Goal: Communication & Community: Answer question/provide support

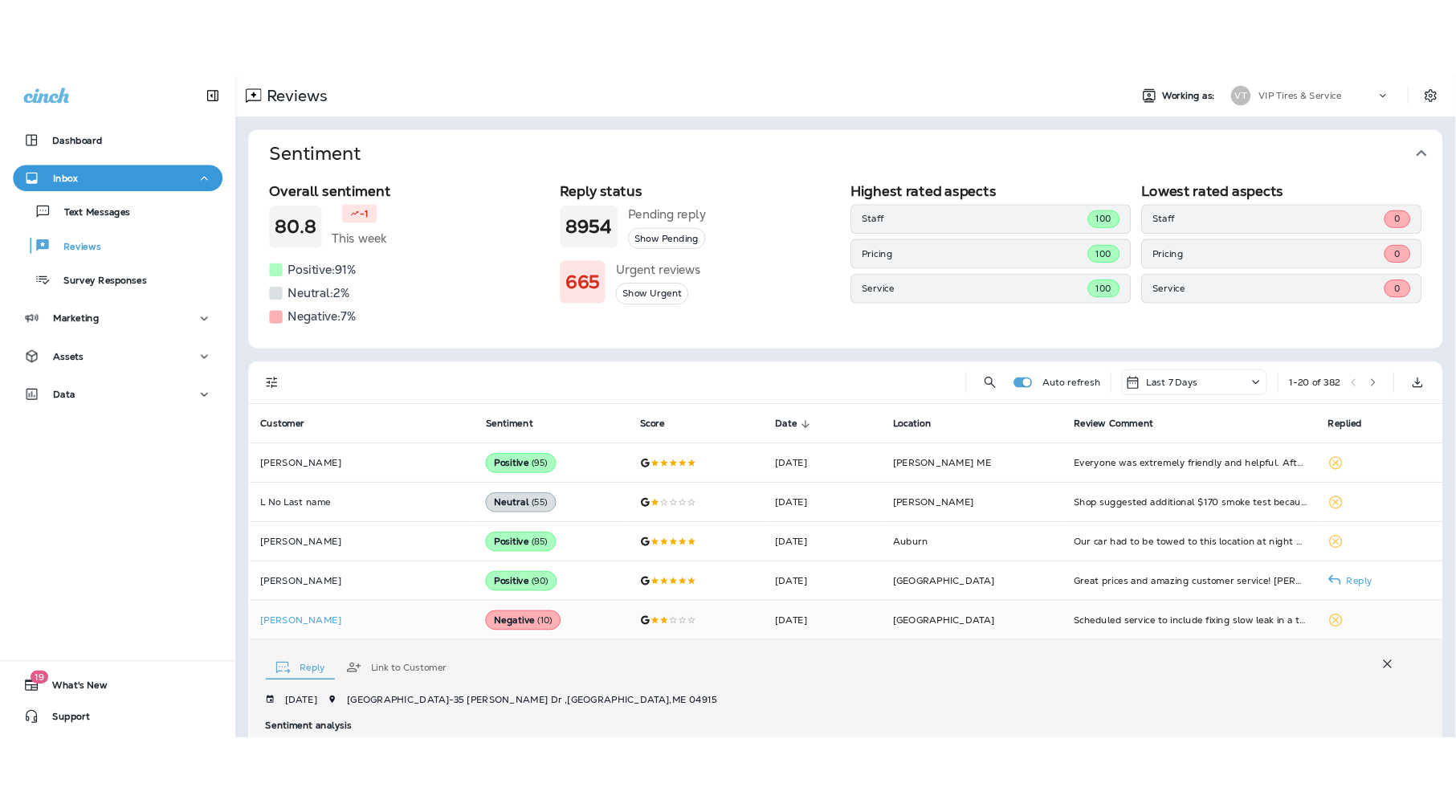
scroll to position [390, 0]
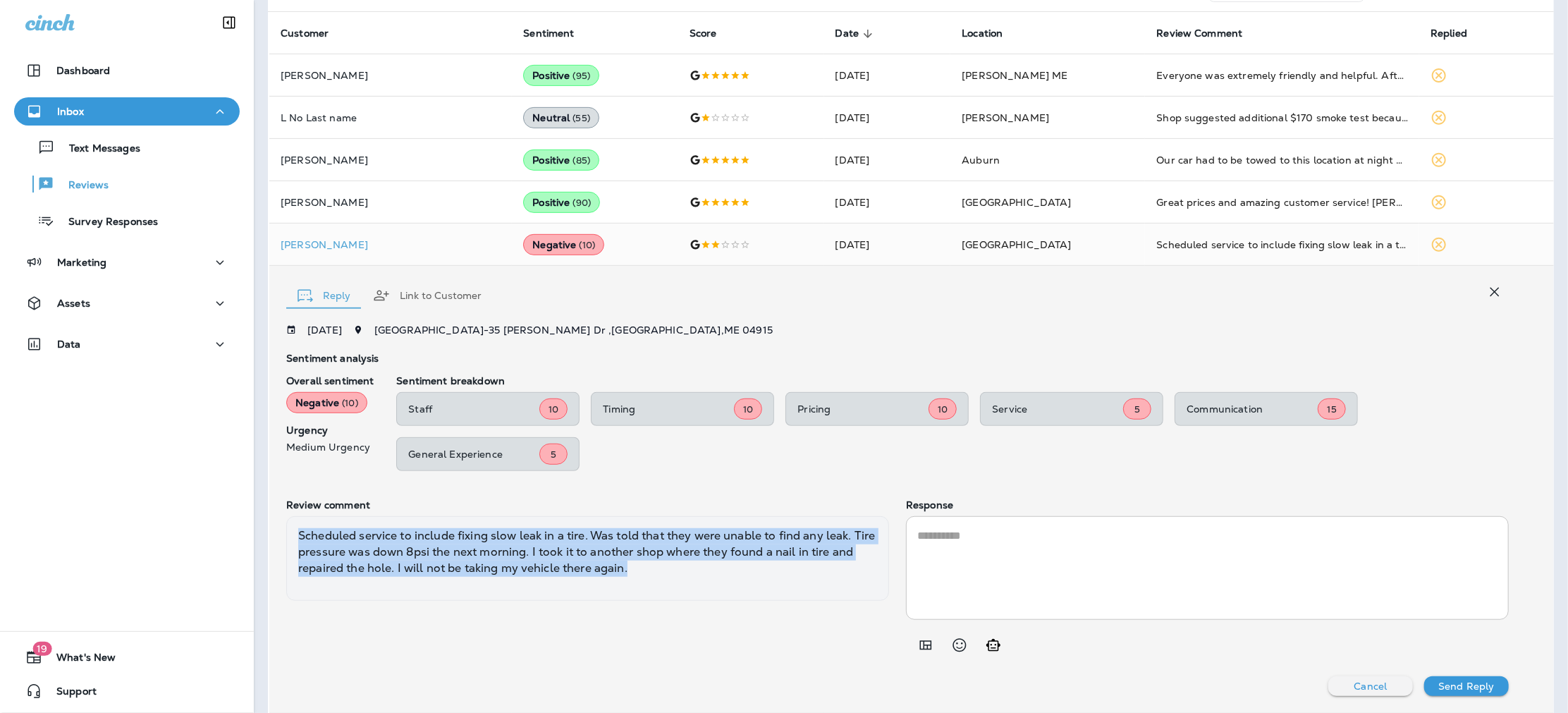
drag, startPoint x: 665, startPoint y: 568, endPoint x: 291, endPoint y: 536, distance: 375.4
click at [291, 536] on div "Scheduled service to include fixing slow leak in a tire. Was told that they wer…" at bounding box center [588, 559] width 603 height 85
copy div "Scheduled service to include fixing slow leak in a tire. Was told that they wer…"
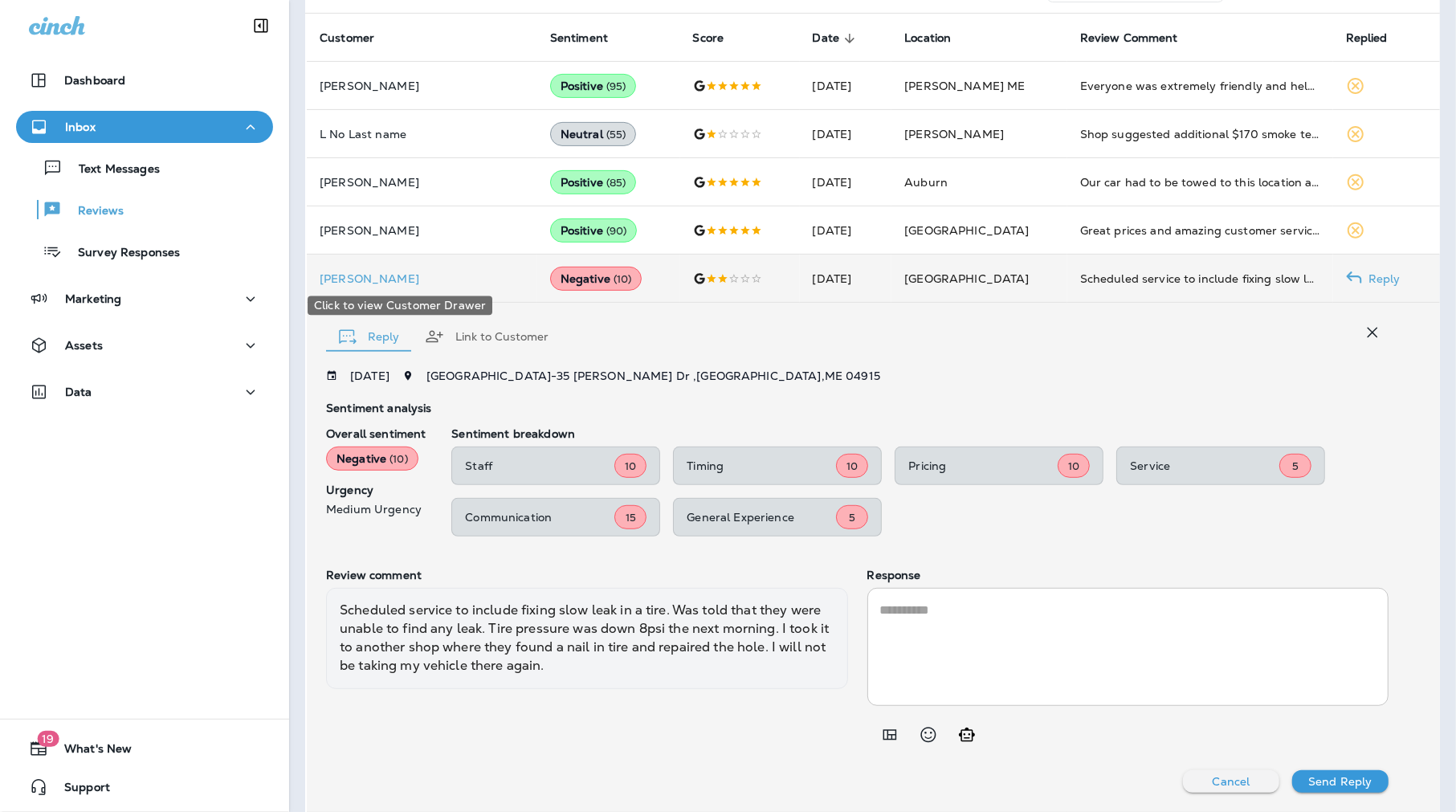
click at [355, 272] on p "[PERSON_NAME]" at bounding box center [422, 279] width 204 height 13
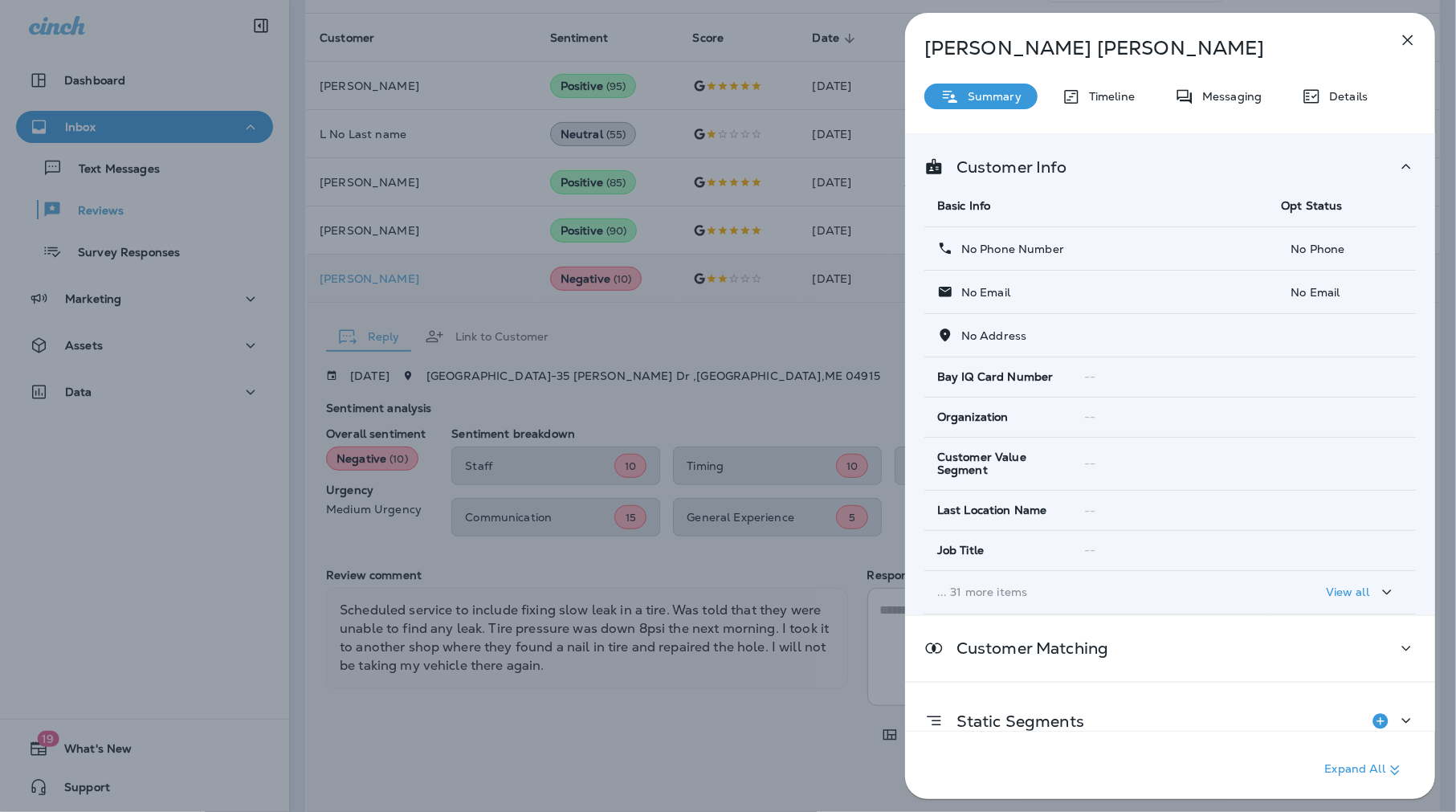
click at [734, 359] on div "[PERSON_NAME] Summary Timeline Messaging Details Customer Info Basic Info Opt S…" at bounding box center [728, 406] width 1456 height 812
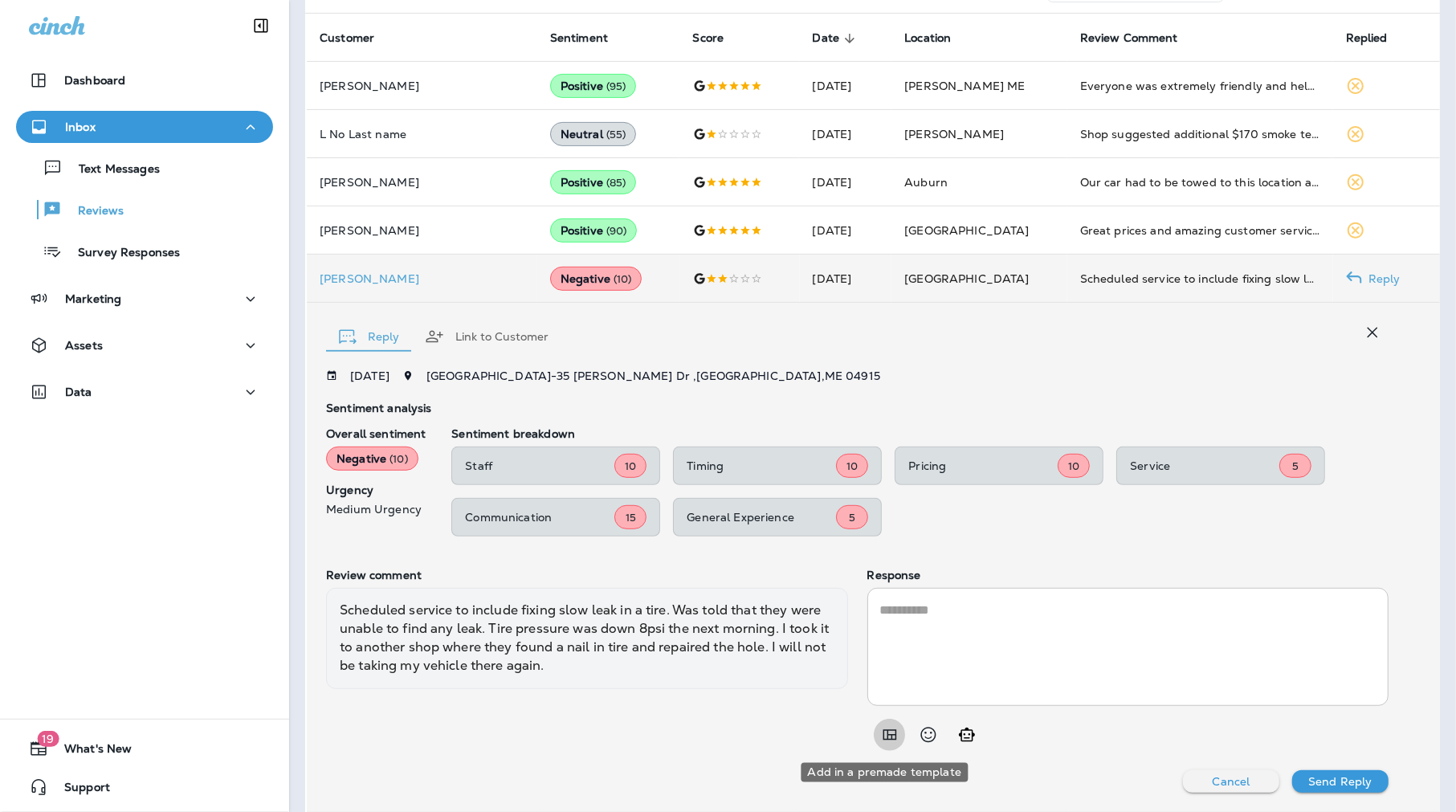
click at [888, 734] on icon "Add in a premade template" at bounding box center [890, 735] width 20 height 20
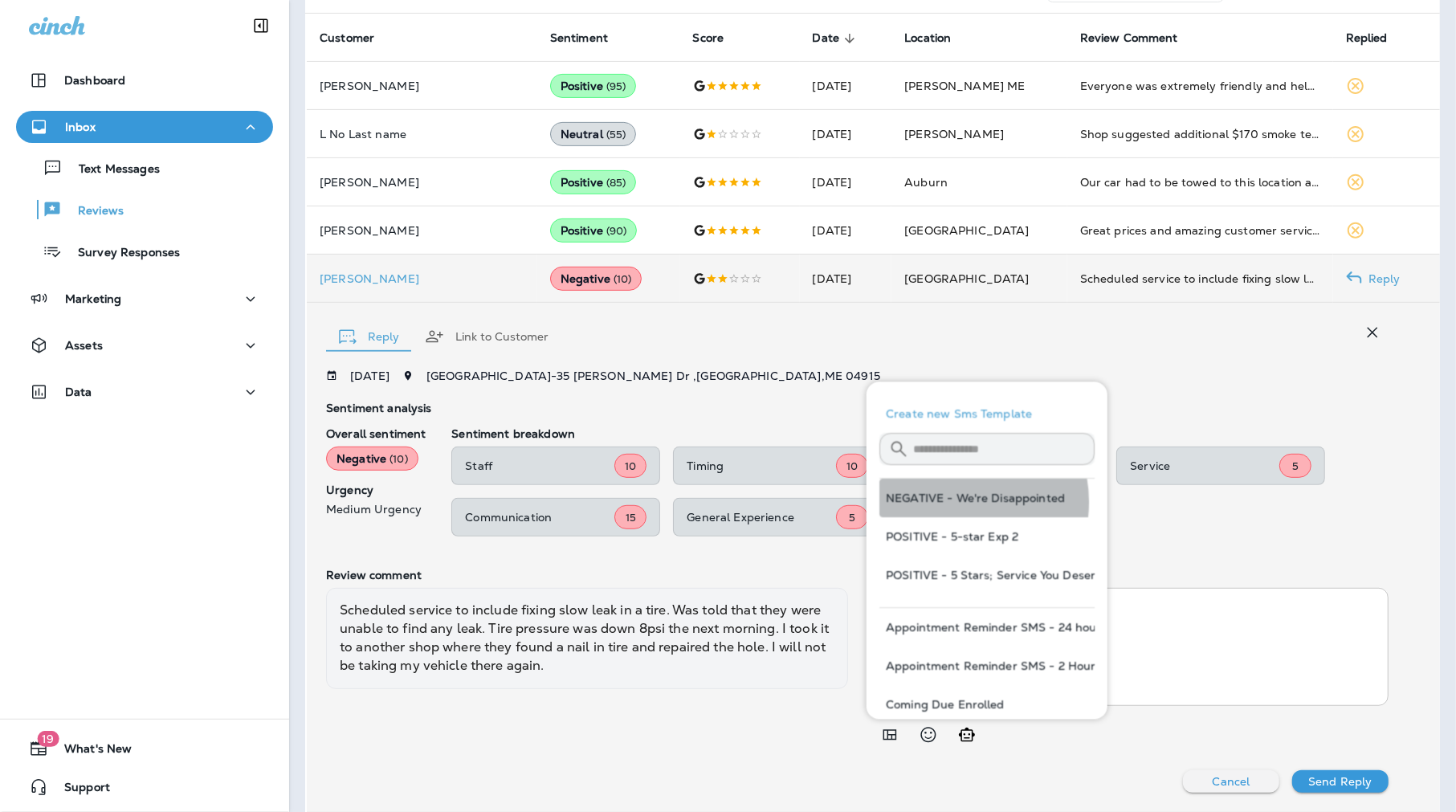
click at [953, 503] on button "NEGATIVE - We're Disappointed" at bounding box center [986, 497] width 215 height 38
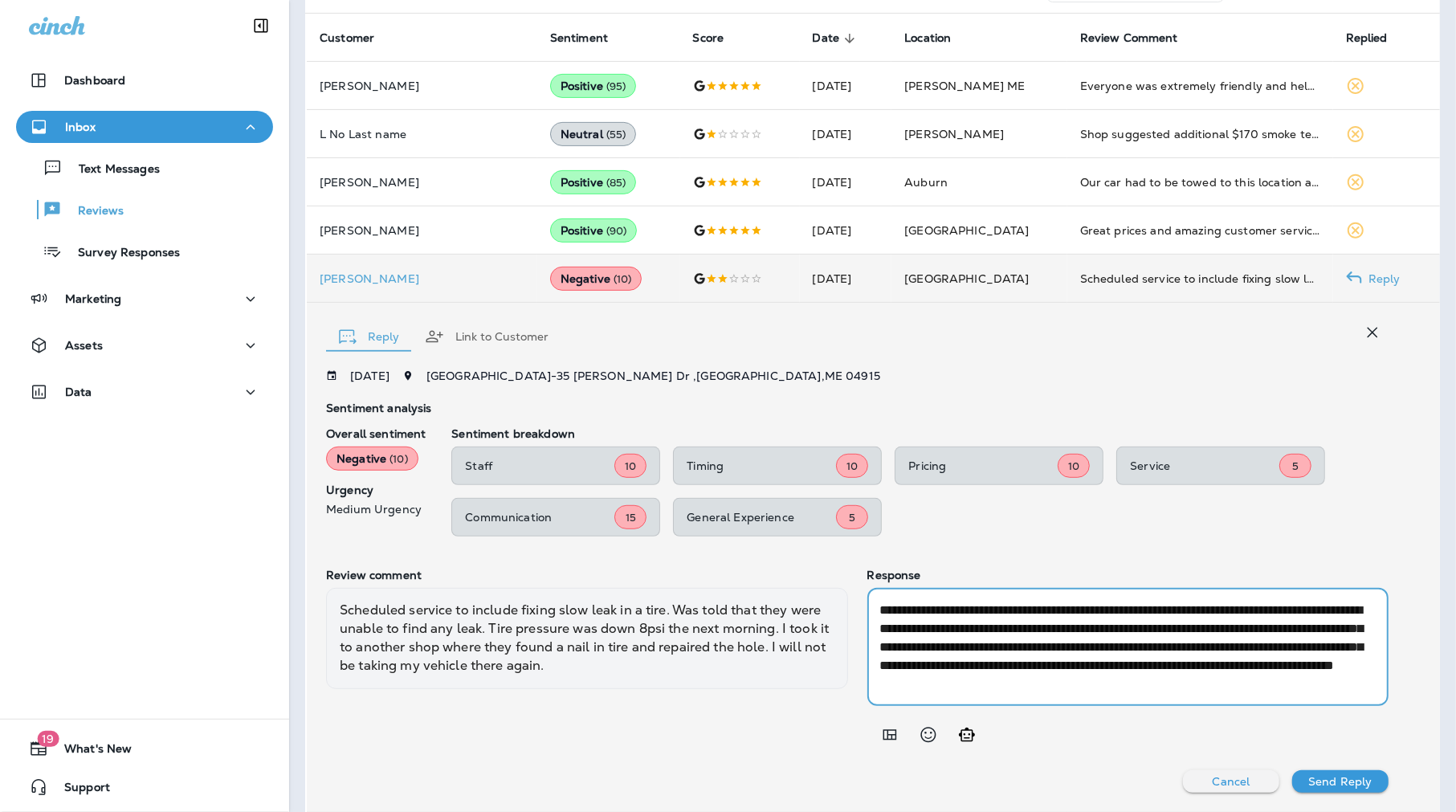
drag, startPoint x: 1256, startPoint y: 668, endPoint x: 1205, endPoint y: 665, distance: 51.1
click at [1205, 665] on textarea "**********" at bounding box center [1125, 647] width 490 height 92
type textarea "**********"
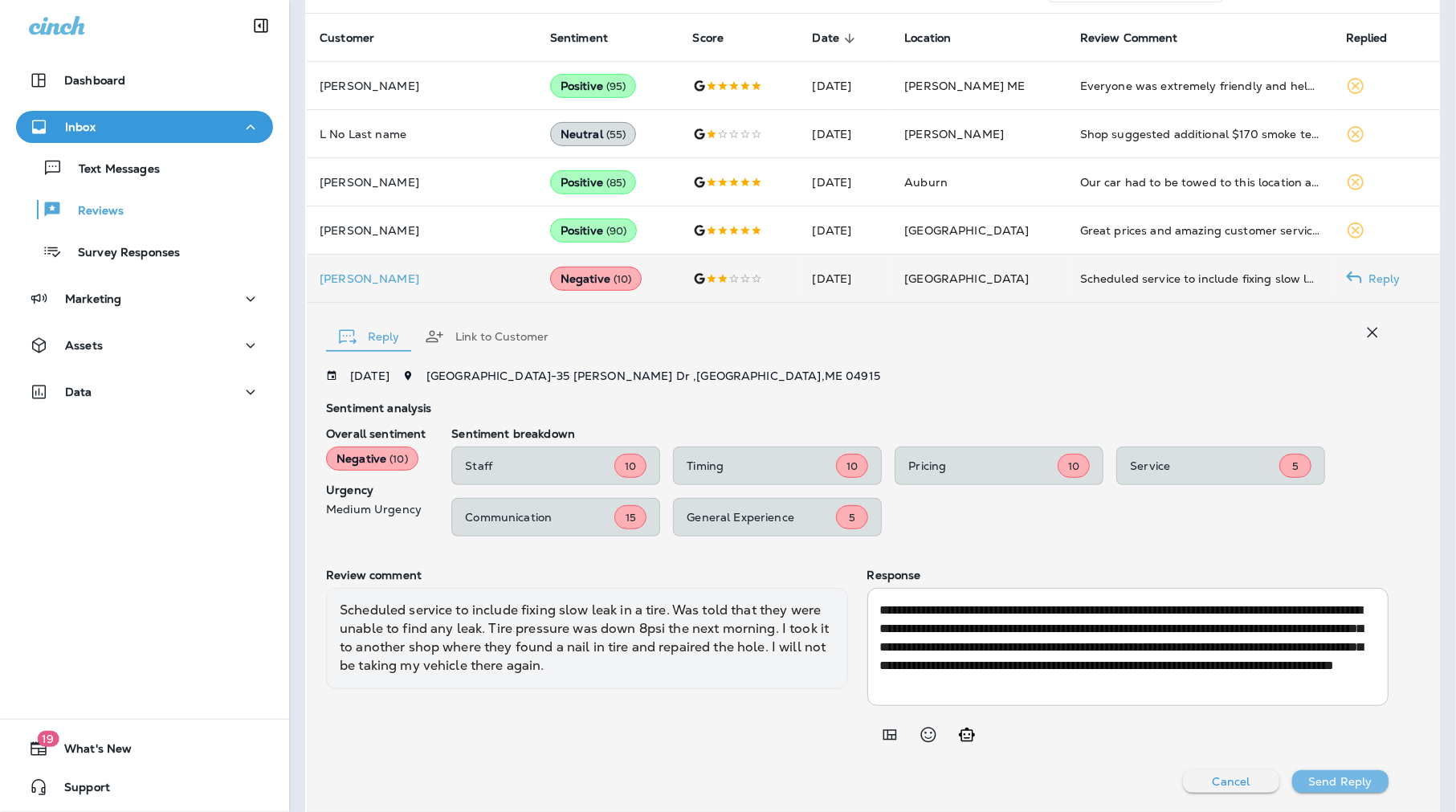
click at [1328, 775] on p "Send Reply" at bounding box center [1341, 782] width 64 height 13
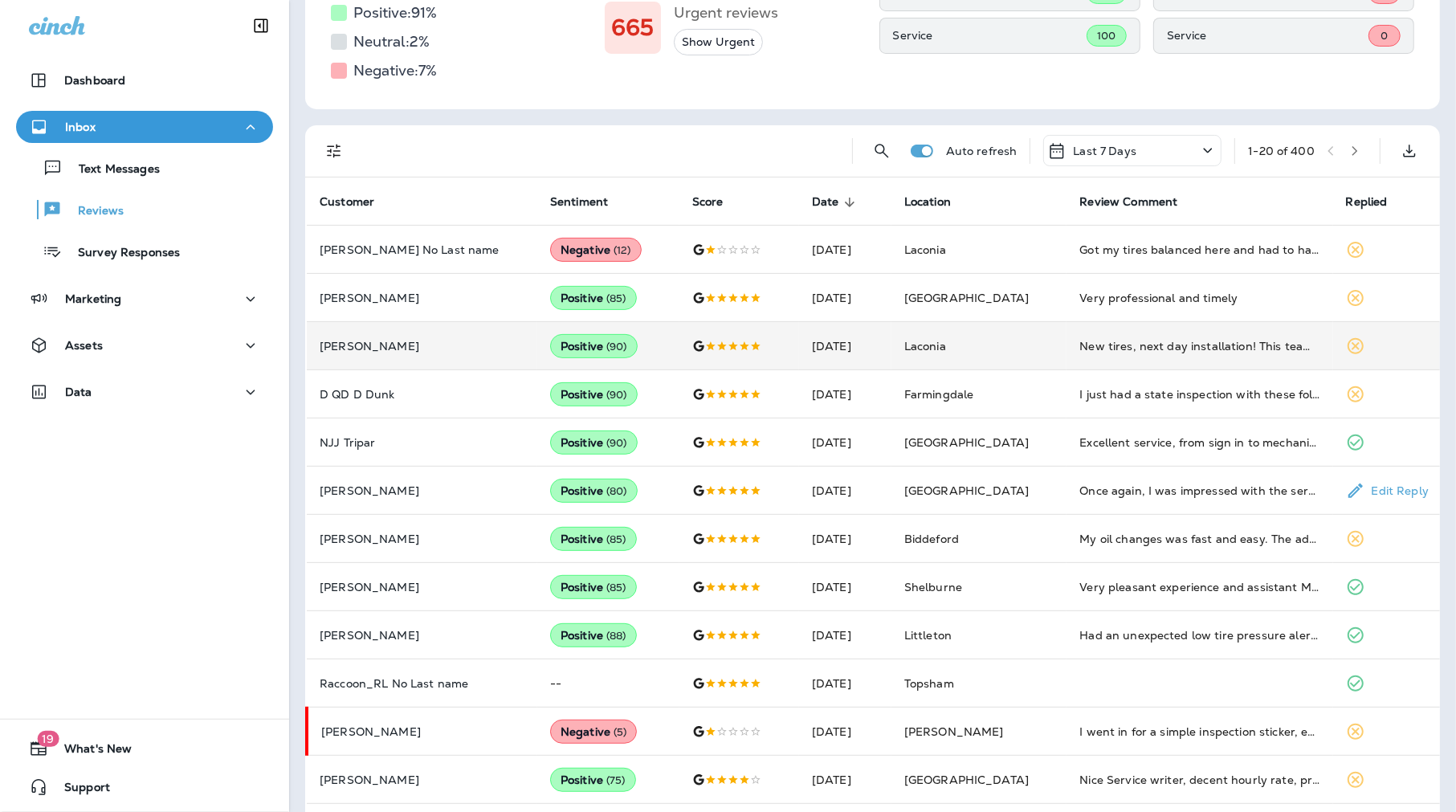
scroll to position [212, 0]
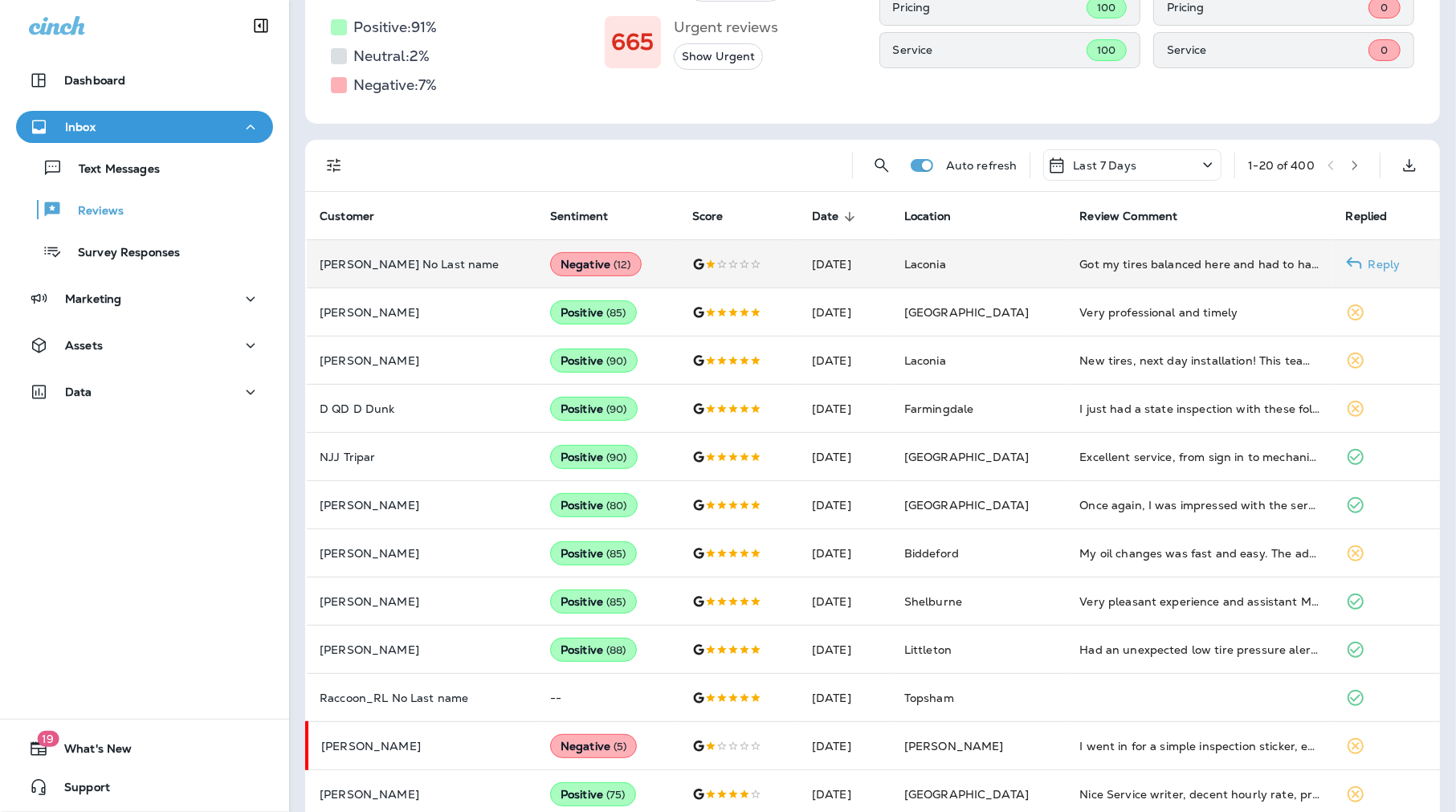
click at [411, 260] on p "[PERSON_NAME] No Last name" at bounding box center [422, 264] width 204 height 13
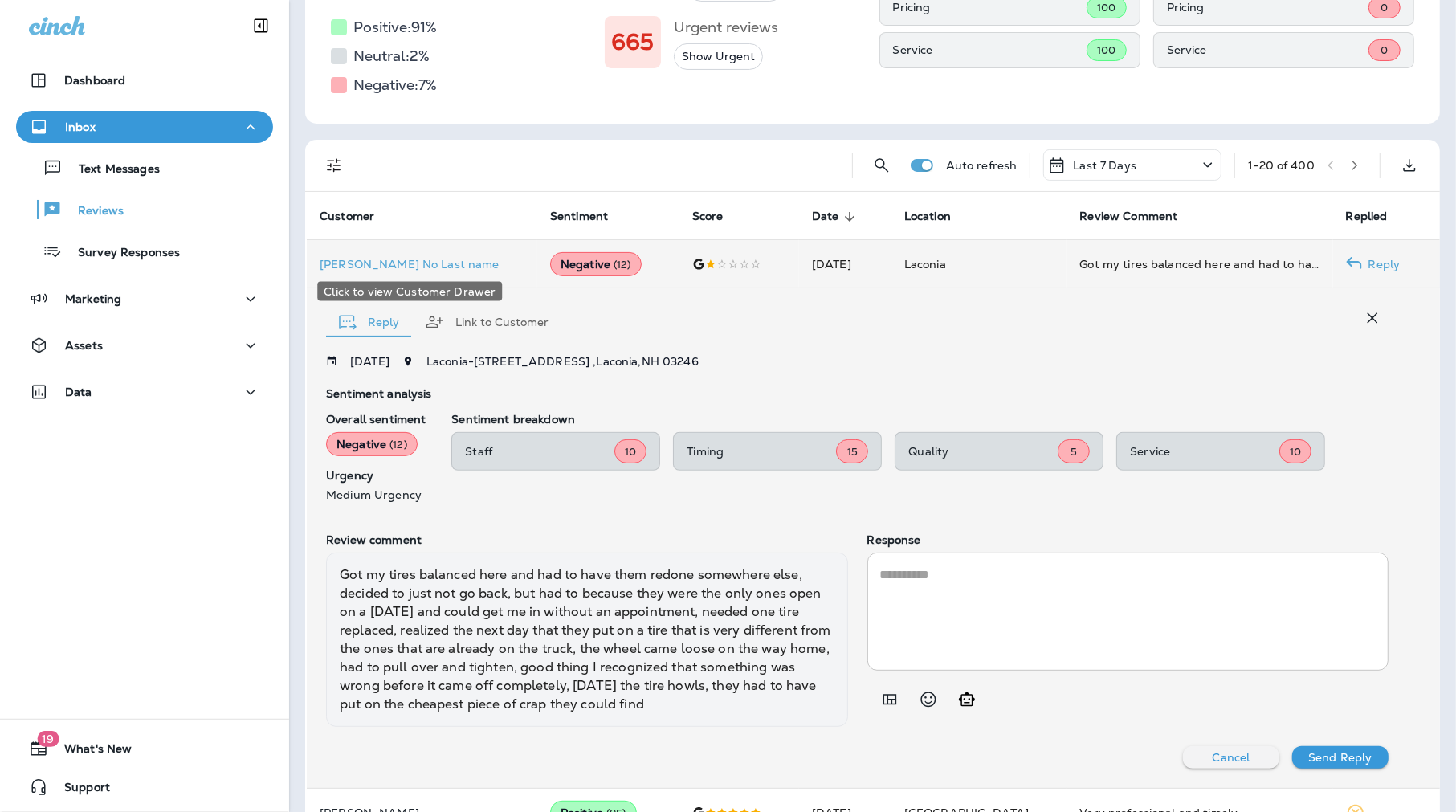
click at [411, 260] on p "[PERSON_NAME] No Last name" at bounding box center [422, 264] width 204 height 13
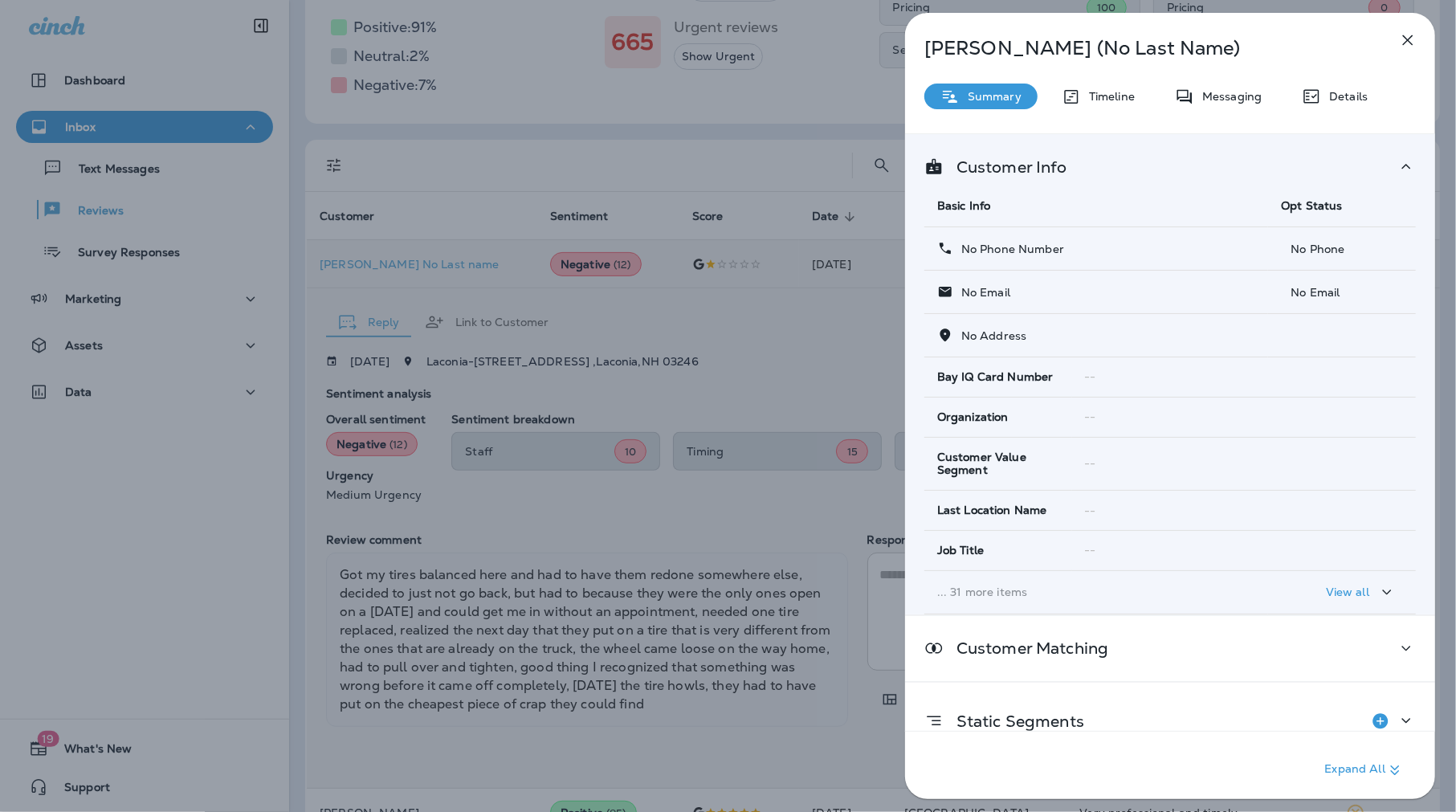
click at [829, 383] on div "[PERSON_NAME] (No Last Name) Summary Timeline Messaging Details Customer Info B…" at bounding box center [728, 406] width 1456 height 812
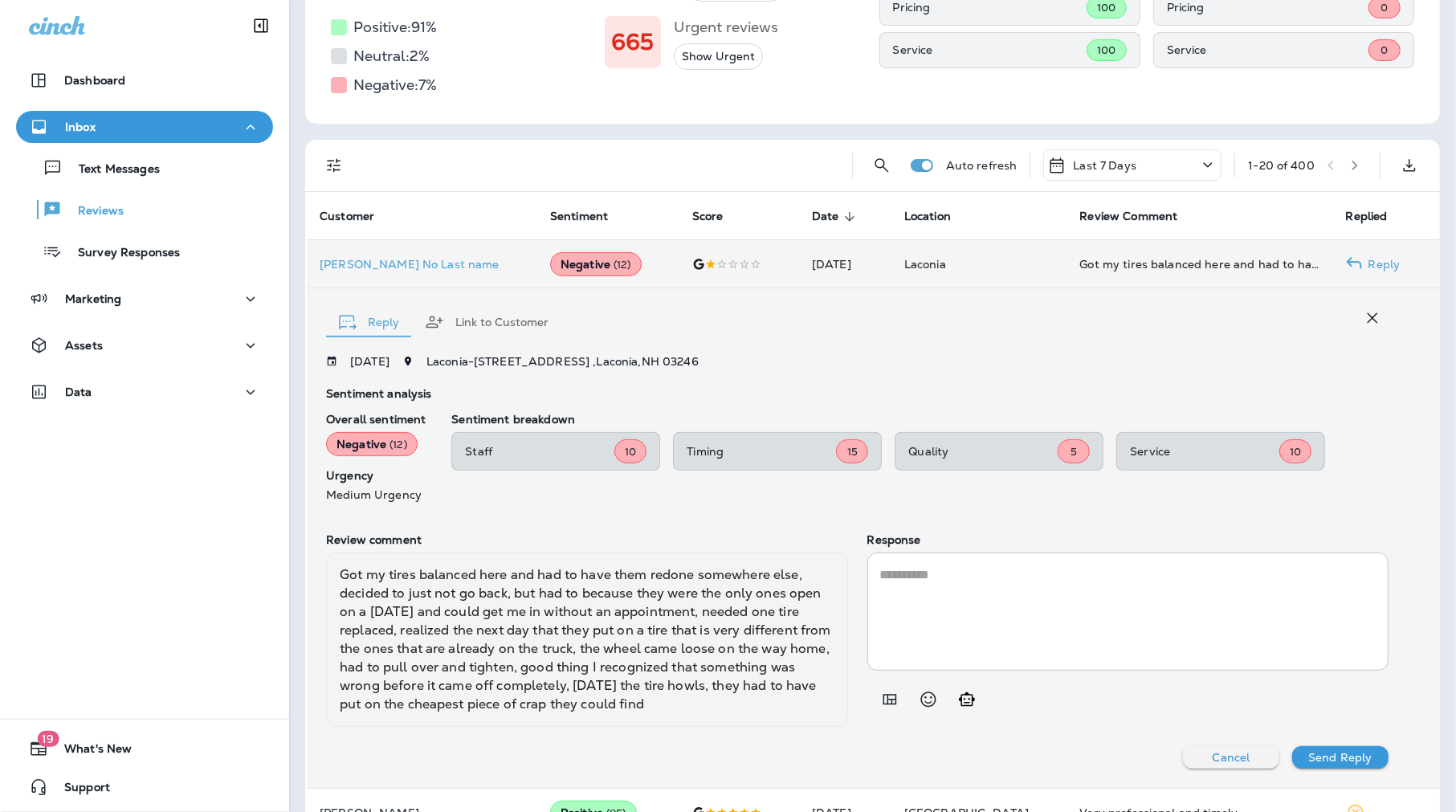
drag, startPoint x: 724, startPoint y: 710, endPoint x: 326, endPoint y: 578, distance: 419.3
click at [326, 578] on div "Got my tires balanced here and had to have them redone somewhere else, decided …" at bounding box center [587, 639] width 522 height 174
copy div "Got my tires balanced here and had to have them redone somewhere else, decided …"
